Goal: Navigation & Orientation: Find specific page/section

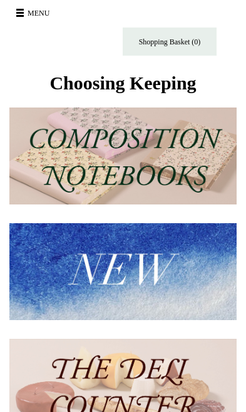
click at [18, 10] on span at bounding box center [20, 10] width 8 height 2
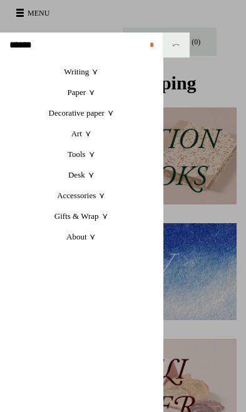
click at [92, 178] on link "Desk +" at bounding box center [81, 174] width 163 height 21
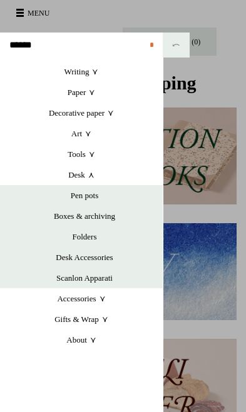
click at [108, 201] on link "Pen pots" at bounding box center [84, 195] width 156 height 21
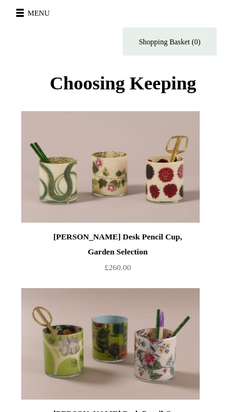
click at [21, 15] on span at bounding box center [20, 16] width 8 height 2
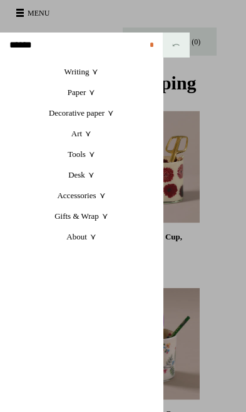
click at [106, 194] on link "Accessories +" at bounding box center [81, 195] width 163 height 21
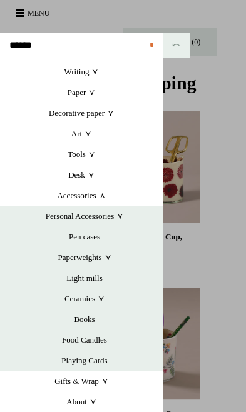
click at [91, 92] on link "Paper +" at bounding box center [81, 92] width 163 height 21
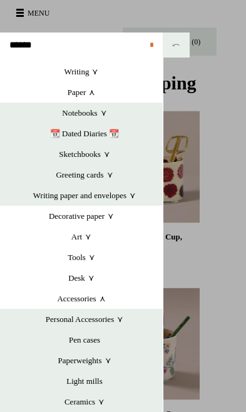
click at [104, 136] on link "📆 Dated Diaries 📆" at bounding box center [84, 133] width 156 height 21
click at [93, 299] on link "Accessories +" at bounding box center [81, 298] width 163 height 21
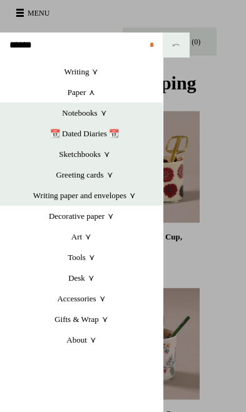
click at [104, 300] on link "Accessories +" at bounding box center [81, 298] width 163 height 21
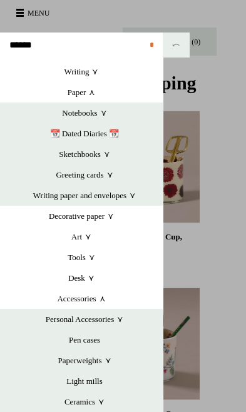
click at [104, 318] on link "Personal Accessories +" at bounding box center [84, 319] width 156 height 21
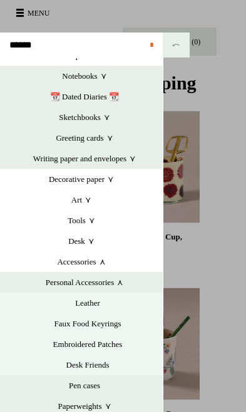
scroll to position [41, 0]
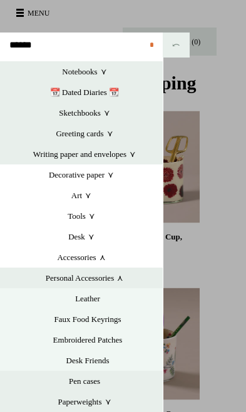
click at [103, 301] on link "Leather" at bounding box center [88, 298] width 150 height 21
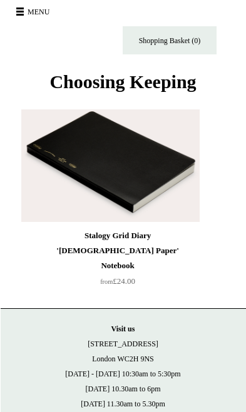
scroll to position [6, 0]
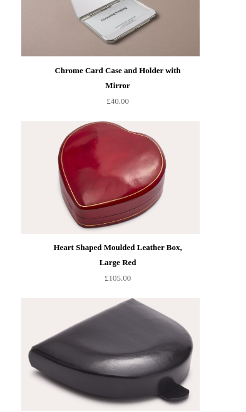
scroll to position [343, 0]
